Goal: Book appointment/travel/reservation

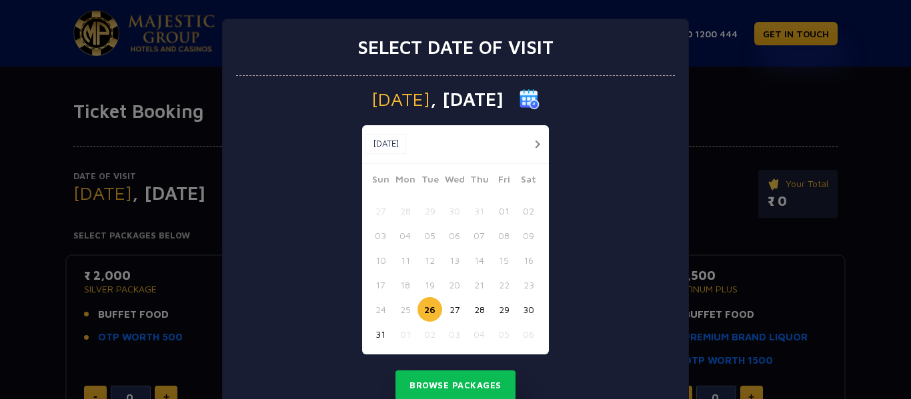
click at [529, 144] on button "button" at bounding box center [537, 144] width 17 height 17
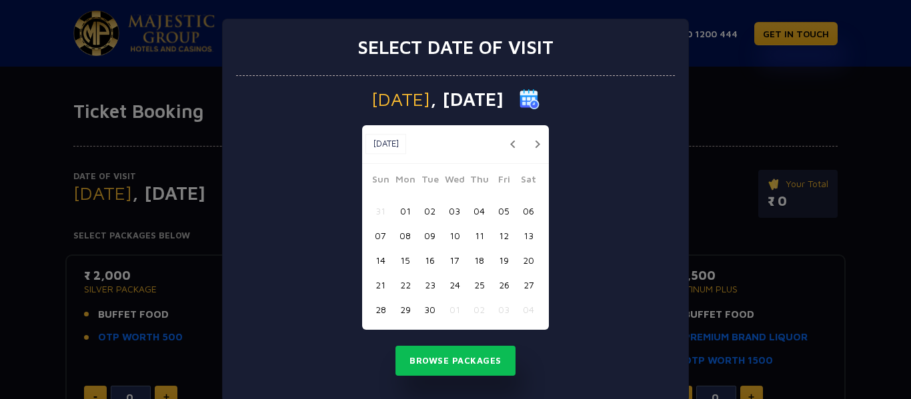
click at [518, 265] on button "20" at bounding box center [528, 260] width 25 height 25
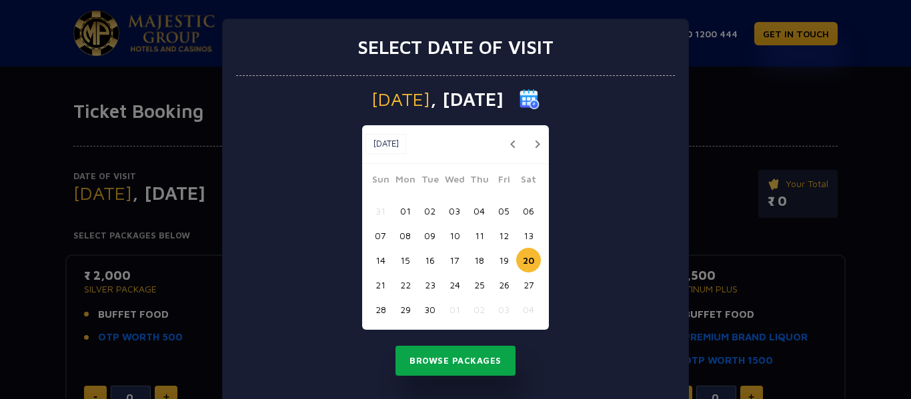
click at [466, 364] on button "Browse Packages" at bounding box center [455, 361] width 120 height 31
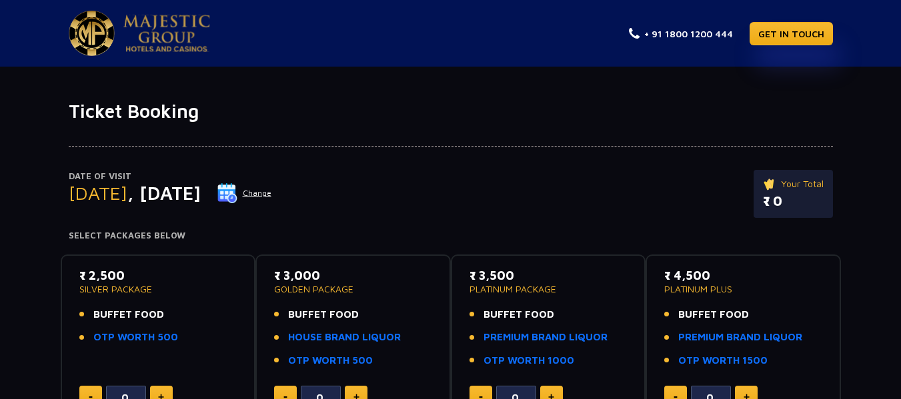
click at [272, 193] on button "Change" at bounding box center [244, 193] width 55 height 21
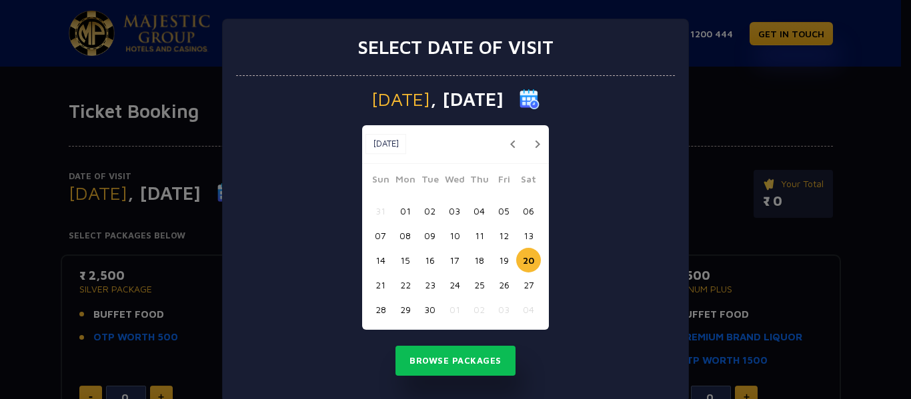
click at [373, 281] on button "21" at bounding box center [380, 285] width 25 height 25
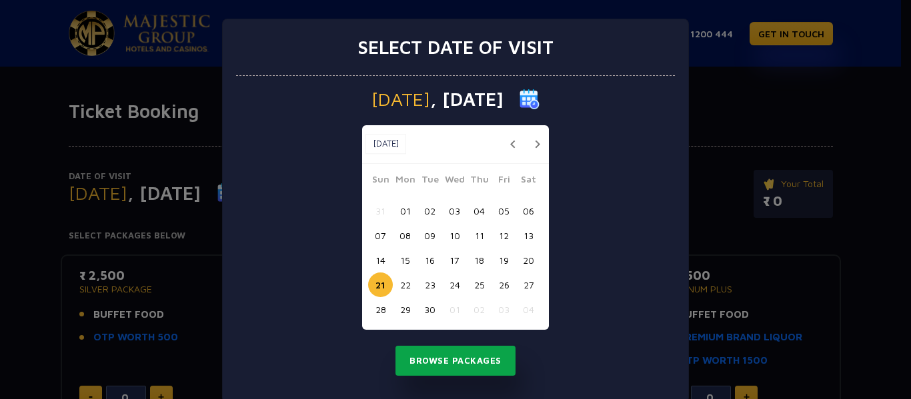
click at [434, 361] on button "Browse Packages" at bounding box center [455, 361] width 120 height 31
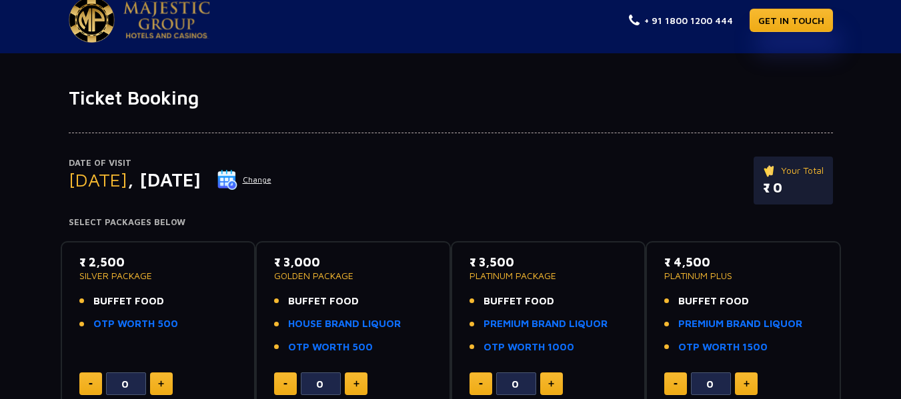
scroll to position [12, 0]
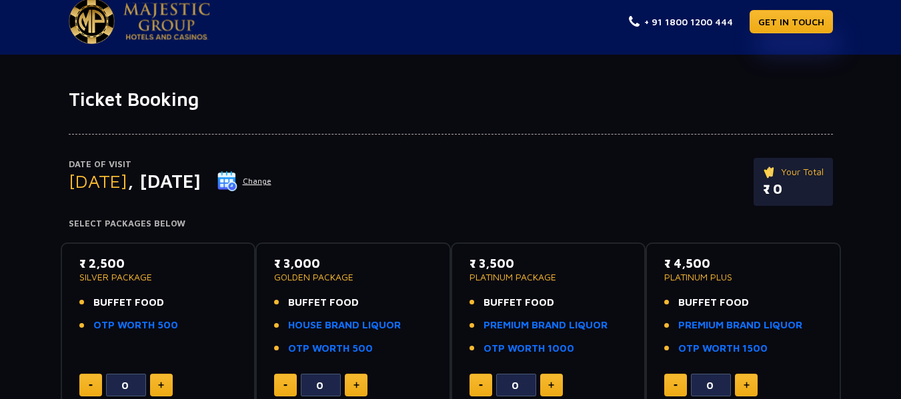
click at [272, 178] on button "Change" at bounding box center [244, 181] width 55 height 21
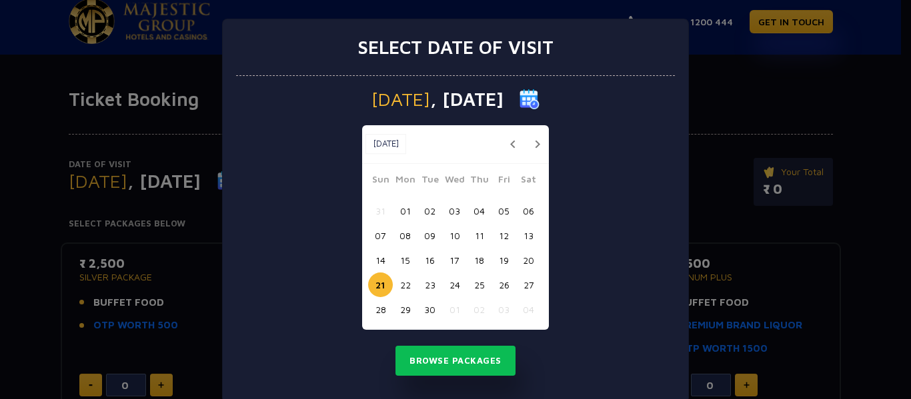
click at [397, 280] on button "22" at bounding box center [405, 285] width 25 height 25
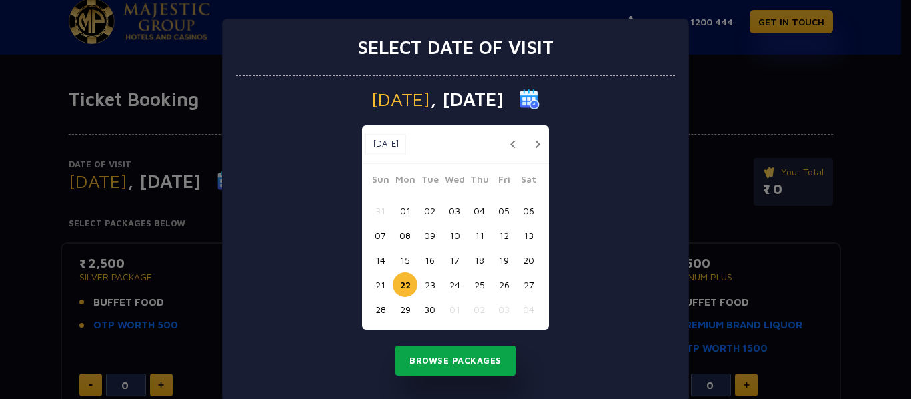
click at [431, 362] on button "Browse Packages" at bounding box center [455, 361] width 120 height 31
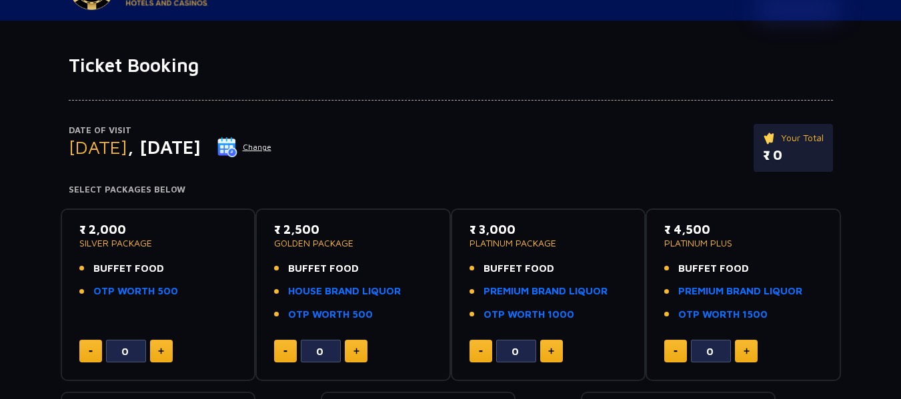
scroll to position [47, 0]
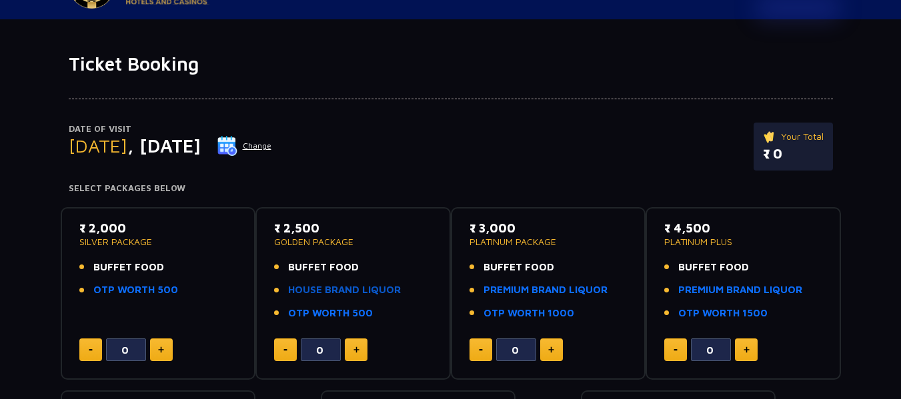
click at [387, 294] on link "HOUSE BRAND LIQUOR" at bounding box center [344, 290] width 113 height 15
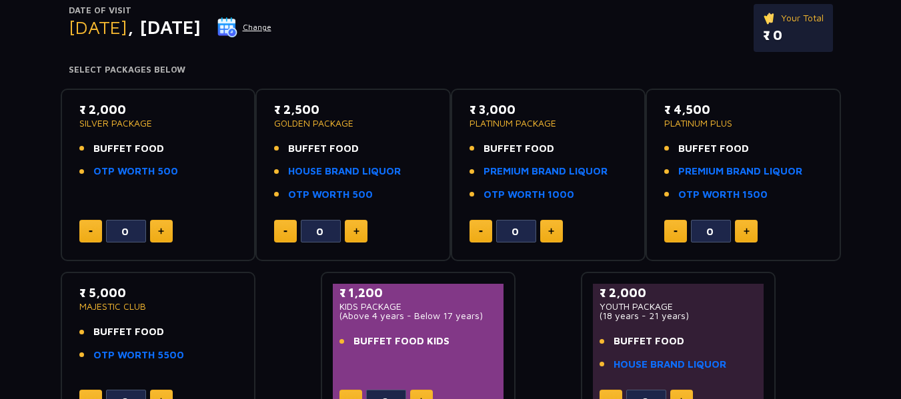
scroll to position [167, 0]
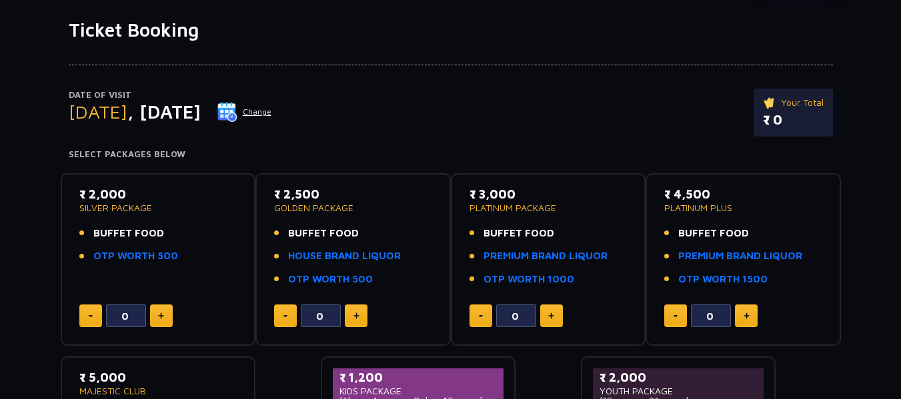
scroll to position [82, 0]
